Goal: Task Accomplishment & Management: Manage account settings

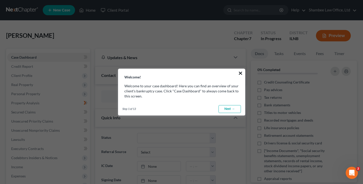
click at [241, 73] on button "×" at bounding box center [240, 73] width 5 height 8
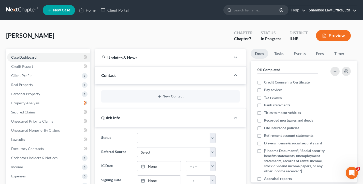
click at [335, 11] on link "Shambee Law Office, Ltd" at bounding box center [331, 10] width 50 height 9
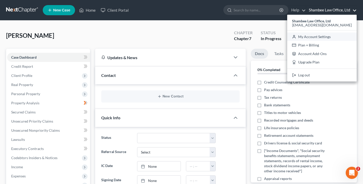
click at [324, 37] on link "My Account Settings" at bounding box center [321, 37] width 69 height 9
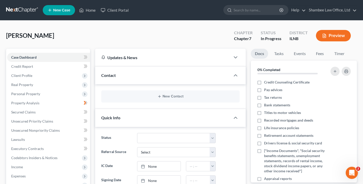
select select "25"
select select "24"
select select "14"
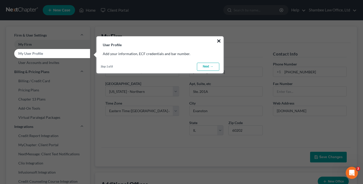
click at [217, 40] on button "×" at bounding box center [218, 41] width 5 height 8
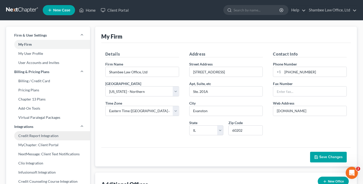
click at [42, 133] on link "Credit Report Integration" at bounding box center [48, 135] width 84 height 9
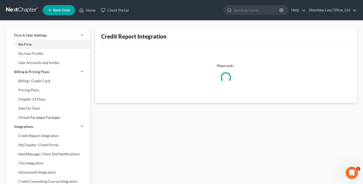
select select "14"
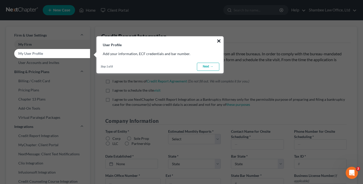
click at [218, 43] on button "×" at bounding box center [218, 41] width 5 height 8
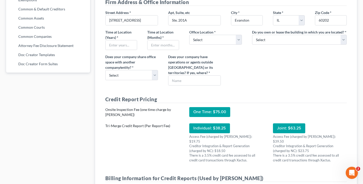
scroll to position [283, 0]
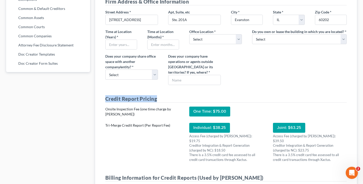
drag, startPoint x: 160, startPoint y: 104, endPoint x: 102, endPoint y: 102, distance: 57.7
click at [102, 102] on div "Credit Report Pricing Onsite Inspection Fee (one time charge by [PERSON_NAME]) …" at bounding box center [225, 131] width 251 height 73
click at [198, 82] on input "text" at bounding box center [194, 80] width 52 height 10
click at [152, 85] on div "Does your company share office space with another company/entity? * Select Yes …" at bounding box center [131, 70] width 63 height 32
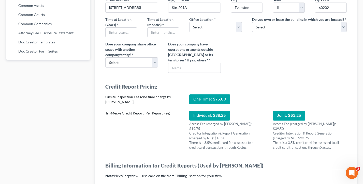
scroll to position [308, 0]
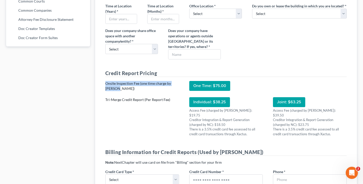
drag, startPoint x: 134, startPoint y: 96, endPoint x: 101, endPoint y: 89, distance: 33.2
click at [101, 89] on div "Onsite Inspection Fee (one time charge by [PERSON_NAME])" at bounding box center [142, 86] width 84 height 10
drag, startPoint x: 127, startPoint y: 94, endPoint x: 99, endPoint y: 88, distance: 28.3
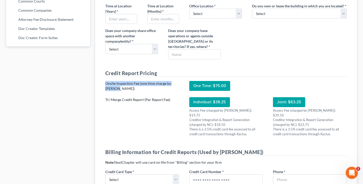
click at [129, 89] on div "Onsite Inspection Fee (one time charge by [PERSON_NAME])" at bounding box center [142, 86] width 74 height 10
drag, startPoint x: 123, startPoint y: 95, endPoint x: 101, endPoint y: 88, distance: 22.4
click at [101, 88] on div "Onsite Inspection Fee (one time charge by [PERSON_NAME])" at bounding box center [142, 86] width 84 height 10
click at [166, 85] on div "Credit Report Pricing Onsite Inspection Fee (one time charge by [PERSON_NAME]) …" at bounding box center [225, 106] width 251 height 73
drag, startPoint x: 119, startPoint y: 93, endPoint x: 100, endPoint y: 88, distance: 19.6
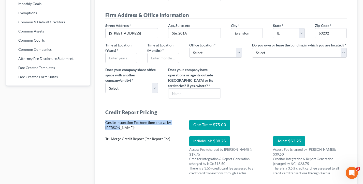
scroll to position [283, 0]
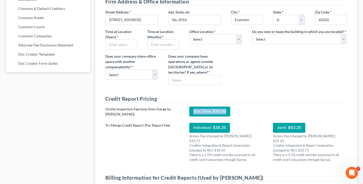
drag, startPoint x: 227, startPoint y: 117, endPoint x: 191, endPoint y: 119, distance: 36.4
click at [191, 117] on div "One Time: $75.00" at bounding box center [209, 112] width 41 height 10
click at [171, 117] on div "Onsite Inspection Fee (one time charge by [PERSON_NAME])" at bounding box center [142, 112] width 74 height 10
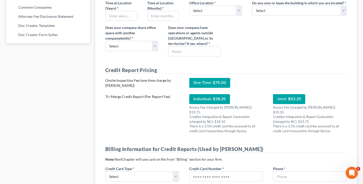
scroll to position [312, 0]
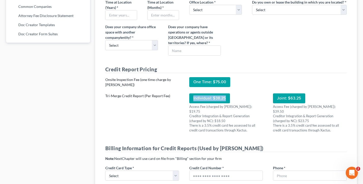
drag, startPoint x: 226, startPoint y: 105, endPoint x: 190, endPoint y: 104, distance: 36.6
click at [190, 103] on div "Individual: $38.25" at bounding box center [209, 98] width 41 height 10
click at [175, 112] on div "Tri-Merge Credit Report (Per Report Fee)" at bounding box center [142, 112] width 84 height 39
drag, startPoint x: 224, startPoint y: 103, endPoint x: 193, endPoint y: 102, distance: 31.5
click at [193, 102] on div "Individual: $38.25" at bounding box center [209, 98] width 41 height 10
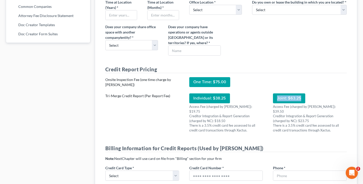
drag, startPoint x: 300, startPoint y: 103, endPoint x: 268, endPoint y: 103, distance: 31.2
click at [268, 103] on div "Joint: $63.25 Access Fee (charged by [PERSON_NAME]): $39.50 Creditor Integratio…" at bounding box center [310, 112] width 84 height 39
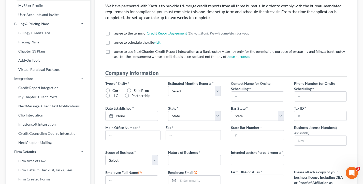
scroll to position [0, 0]
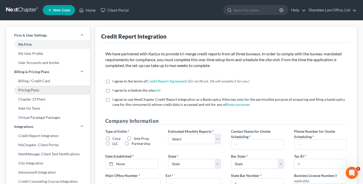
click at [32, 92] on link "Pricing Plans" at bounding box center [48, 90] width 84 height 9
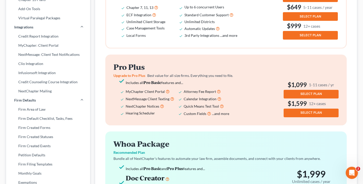
scroll to position [59, 0]
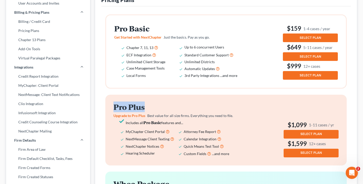
drag, startPoint x: 163, startPoint y: 108, endPoint x: 110, endPoint y: 107, distance: 52.9
click at [110, 107] on div "Pro Plus Upgrade to Pro Plus Best value for all size firms. Everything you need…" at bounding box center [225, 130] width 241 height 71
click at [177, 102] on div "Pro Plus Upgrade to Pro Plus Best value for all size firms. Everything you need…" at bounding box center [225, 130] width 241 height 71
drag, startPoint x: 151, startPoint y: 107, endPoint x: 107, endPoint y: 105, distance: 44.3
click at [107, 105] on div "Pro Plus Upgrade to Pro Plus Best value for all size firms. Everything you need…" at bounding box center [225, 130] width 241 height 71
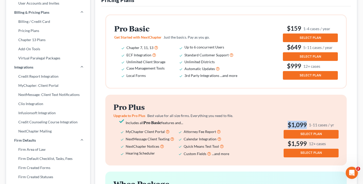
drag, startPoint x: 338, startPoint y: 124, endPoint x: 280, endPoint y: 123, distance: 57.7
click at [280, 123] on div "Pro Plus Upgrade to Pro Plus Best value for all size firms. Everything you need…" at bounding box center [225, 130] width 225 height 54
click at [230, 117] on span "Best value for all size firms. Everything you need to file." at bounding box center [190, 116] width 86 height 4
drag, startPoint x: 336, startPoint y: 127, endPoint x: 282, endPoint y: 123, distance: 54.5
click at [282, 123] on div "Pro Plus Upgrade to Pro Plus Best value for all size firms. Everything you need…" at bounding box center [225, 130] width 225 height 54
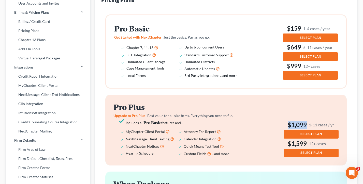
drag, startPoint x: 186, startPoint y: 123, endPoint x: 110, endPoint y: 106, distance: 78.3
click at [110, 106] on div "Pro Plus Upgrade to Pro Plus Best value for all size firms. Everything you need…" at bounding box center [225, 130] width 241 height 71
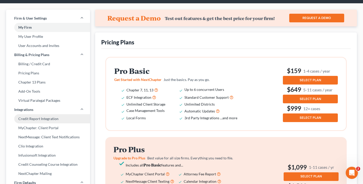
scroll to position [18, 0]
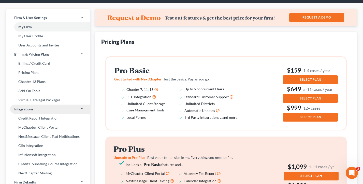
click at [37, 113] on link "Integrations" at bounding box center [48, 109] width 84 height 9
click at [32, 107] on span "Integrations" at bounding box center [23, 109] width 19 height 5
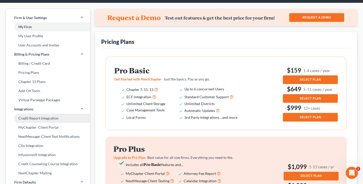
click at [37, 116] on link "Credit Report Integration" at bounding box center [48, 118] width 84 height 9
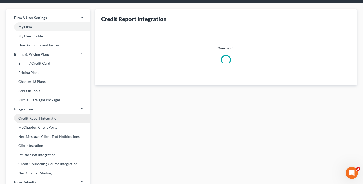
scroll to position [2, 0]
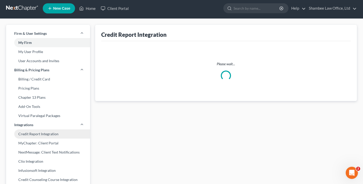
select select "14"
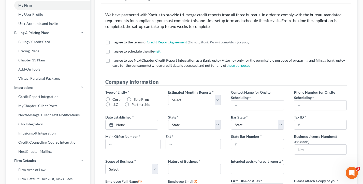
scroll to position [0, 0]
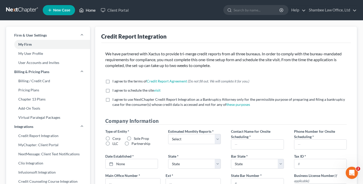
click at [89, 10] on link "Home" at bounding box center [87, 10] width 22 height 9
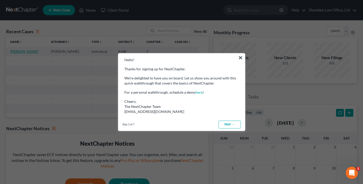
click at [239, 57] on button "×" at bounding box center [240, 58] width 5 height 8
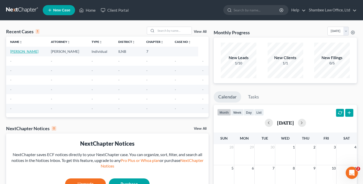
click at [19, 53] on link "[PERSON_NAME]" at bounding box center [24, 51] width 28 height 4
select select "9"
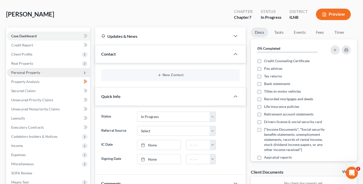
scroll to position [29, 0]
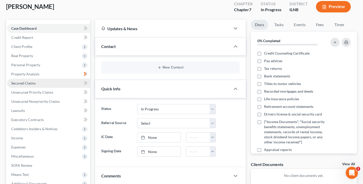
click at [34, 86] on link "Secured Claims" at bounding box center [48, 83] width 83 height 9
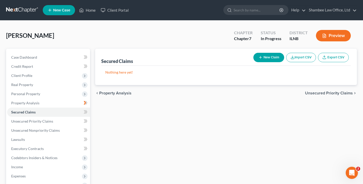
scroll to position [17, 0]
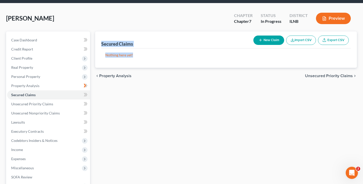
drag, startPoint x: 134, startPoint y: 56, endPoint x: 105, endPoint y: 37, distance: 34.5
click at [105, 37] on div "Secured Claims New Claim Import CSV Export CSV Nothing here yet! Previous 1 Next" at bounding box center [225, 50] width 261 height 36
click at [105, 37] on div "Secured Claims New Claim Import CSV Export CSV" at bounding box center [225, 40] width 249 height 17
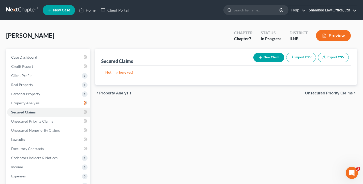
click at [334, 11] on link "Shambee Law Office, Ltd" at bounding box center [331, 10] width 50 height 9
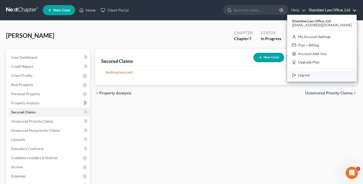
click at [327, 76] on link "Log out" at bounding box center [321, 75] width 69 height 9
